Goal: Book appointment/travel/reservation

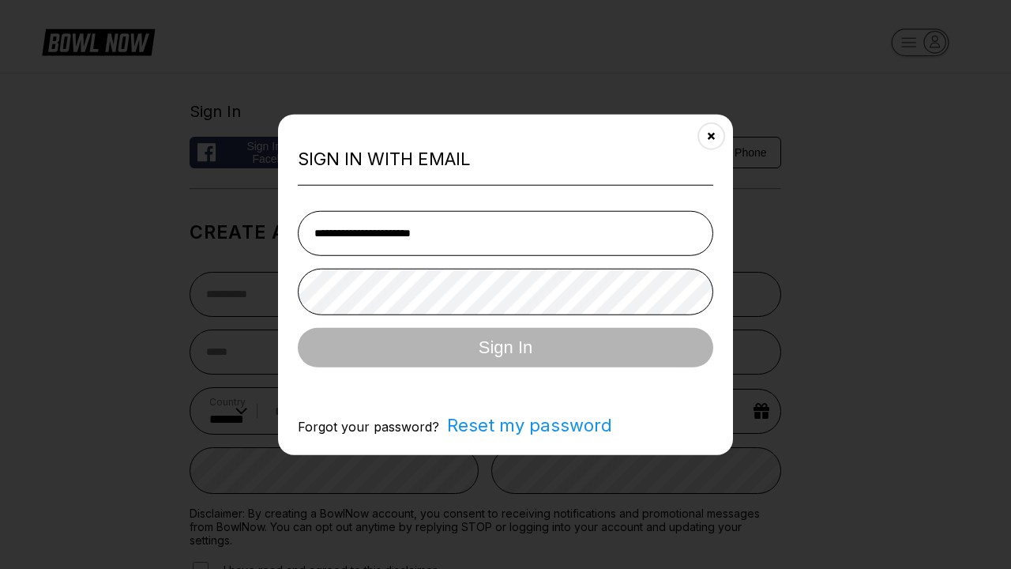
select select "**"
type input "**********"
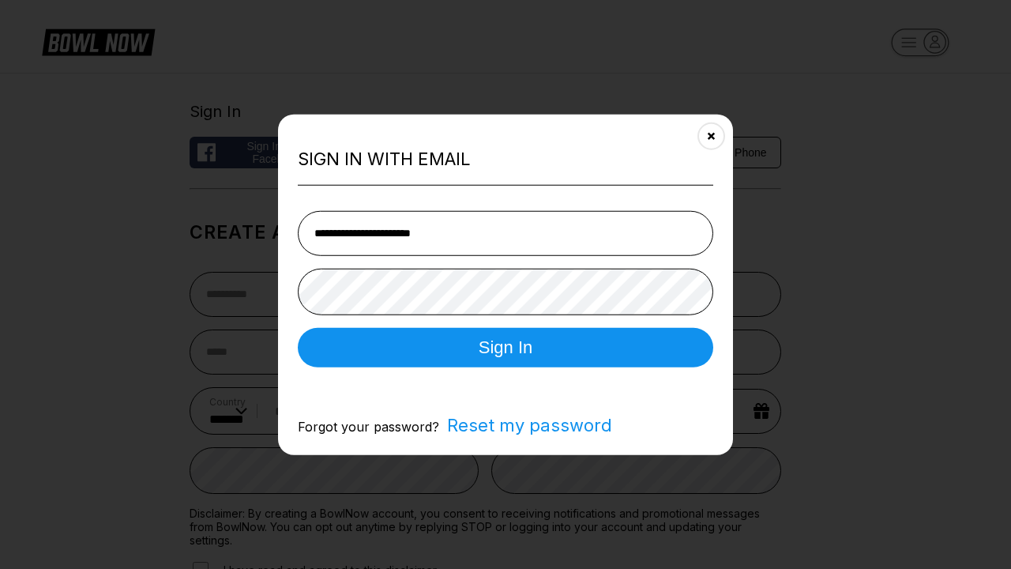
click at [505, 348] on button "Sign In" at bounding box center [505, 346] width 415 height 39
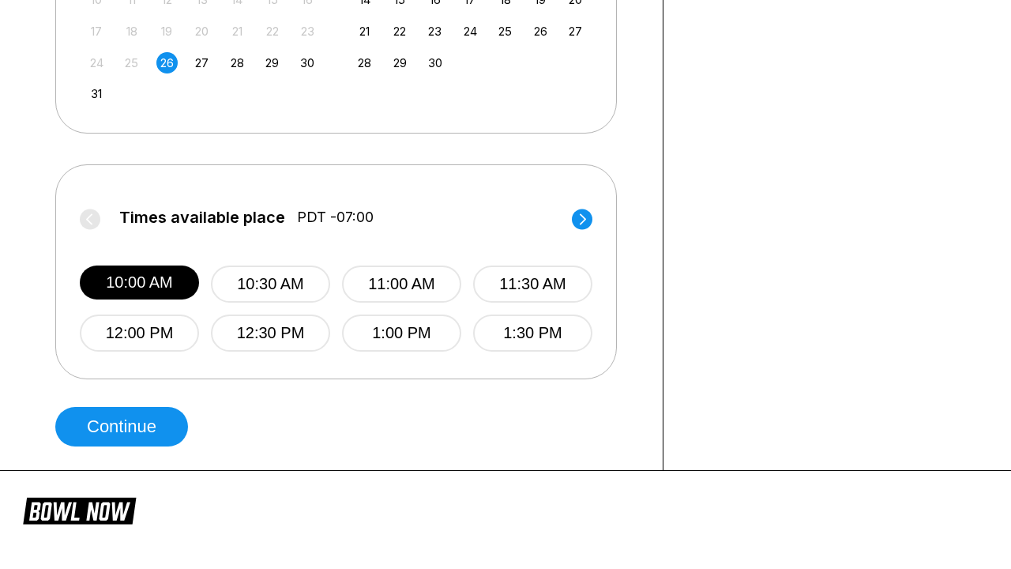
click at [126, 426] on button "Continue" at bounding box center [121, 426] width 133 height 39
